Goal: Check status

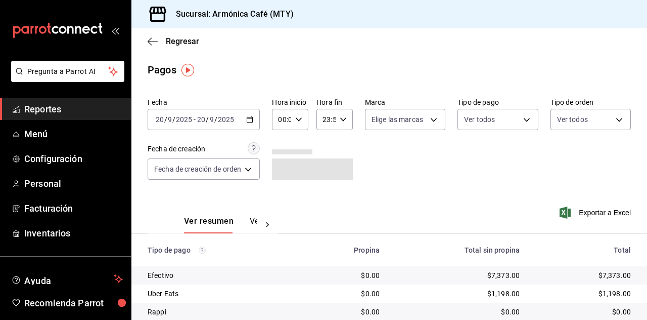
click at [237, 125] on div "[DATE] [DATE] - [DATE] [DATE]" at bounding box center [204, 119] width 112 height 21
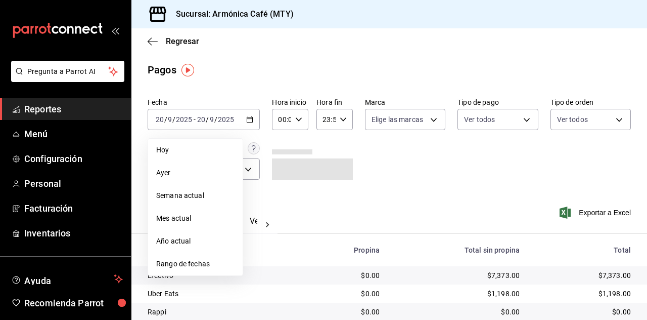
click at [199, 152] on span "Hoy" at bounding box center [195, 150] width 78 height 11
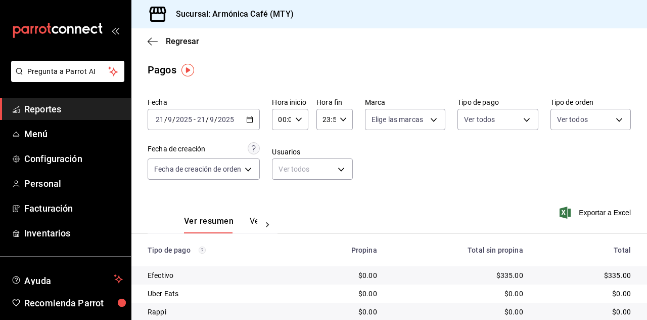
click at [246, 128] on div "[DATE] [DATE] - [DATE] [DATE]" at bounding box center [204, 119] width 112 height 21
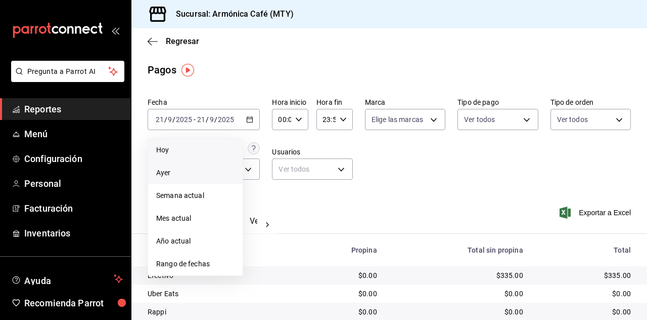
click at [178, 175] on span "Ayer" at bounding box center [195, 172] width 78 height 11
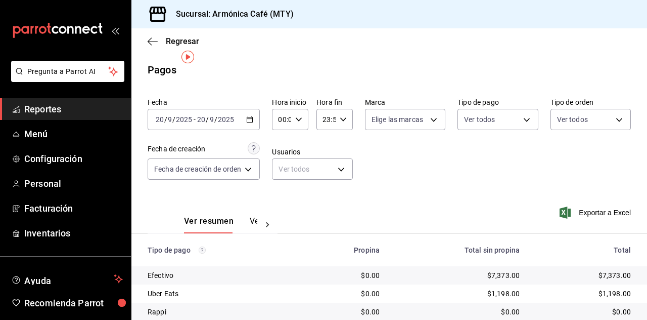
scroll to position [72, 0]
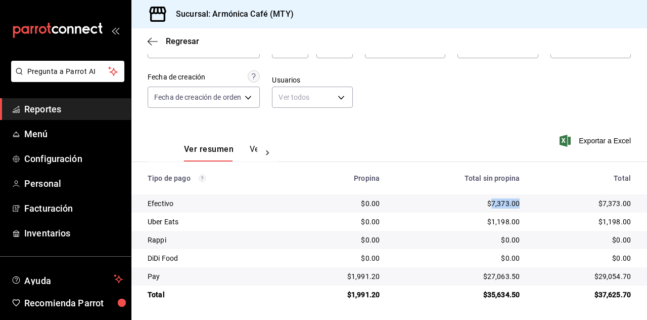
drag, startPoint x: 485, startPoint y: 202, endPoint x: 512, endPoint y: 206, distance: 27.0
click at [512, 206] on div "$7,373.00" at bounding box center [458, 203] width 124 height 10
copy div "7,373.00"
drag, startPoint x: 480, startPoint y: 276, endPoint x: 513, endPoint y: 276, distance: 32.4
click at [513, 276] on div "$27,063.50" at bounding box center [458, 276] width 124 height 10
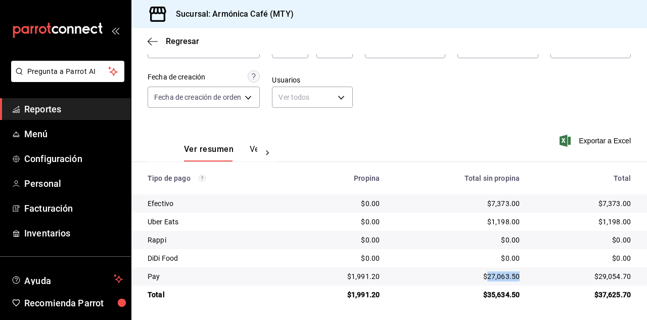
copy div "27,063.50"
drag, startPoint x: 350, startPoint y: 275, endPoint x: 380, endPoint y: 280, distance: 30.3
click at [380, 280] on td "$1,991.20" at bounding box center [341, 276] width 96 height 18
copy div "1,991.20"
